Goal: Information Seeking & Learning: Understand process/instructions

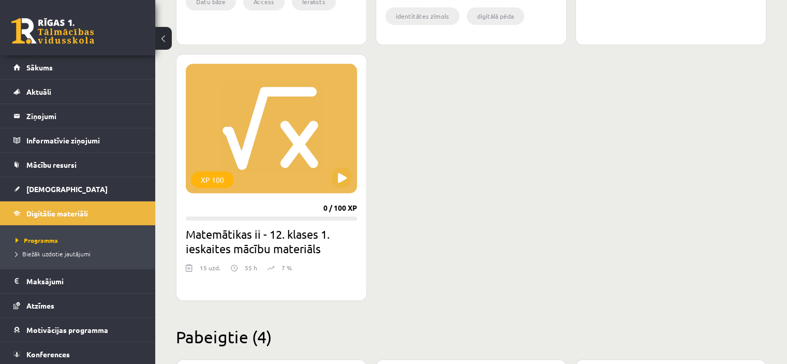
scroll to position [963, 0]
click at [341, 171] on button at bounding box center [341, 177] width 21 height 21
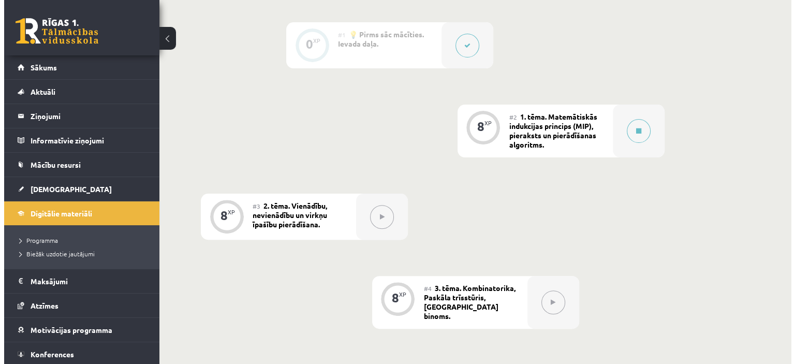
scroll to position [309, 0]
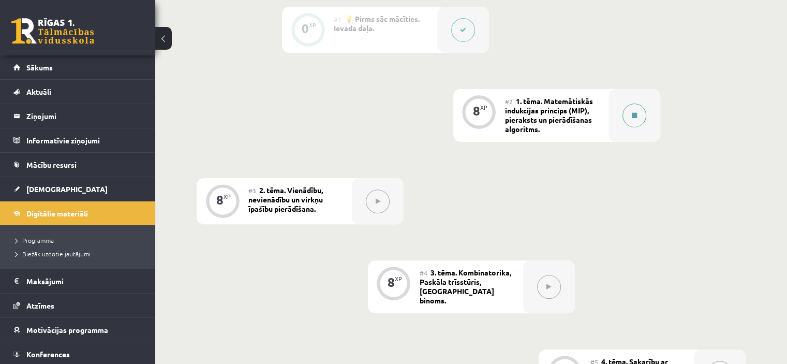
click at [644, 124] on div at bounding box center [635, 115] width 52 height 53
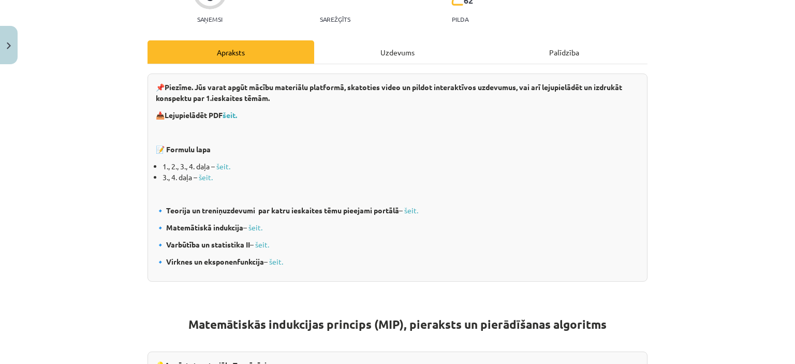
scroll to position [128, 0]
click at [203, 175] on link "šeit." at bounding box center [206, 176] width 14 height 9
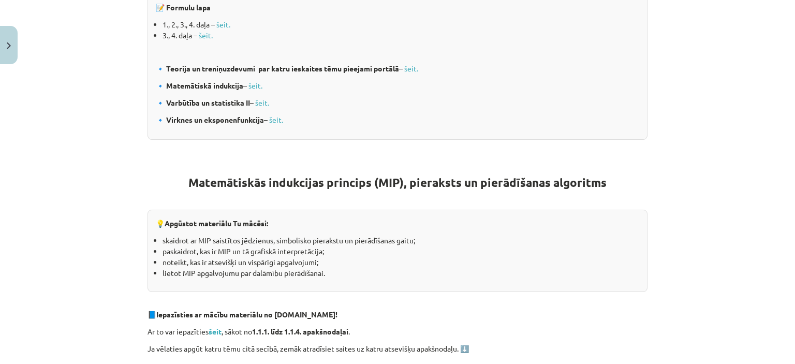
scroll to position [271, 0]
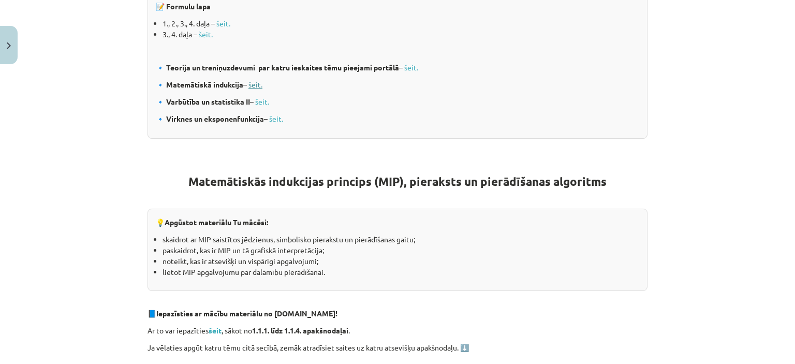
click at [251, 82] on link "šeit." at bounding box center [255, 84] width 14 height 9
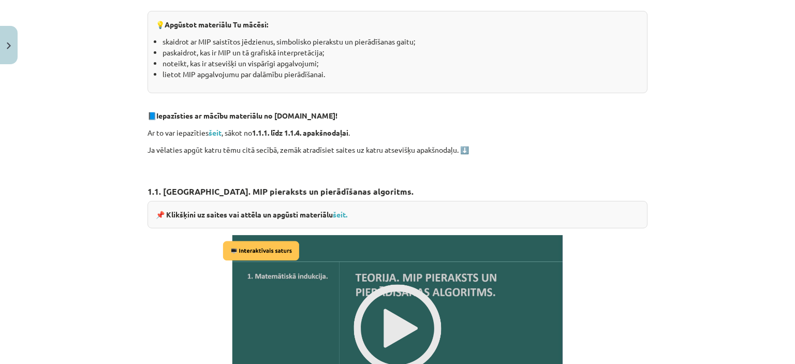
scroll to position [469, 0]
